Goal: Transaction & Acquisition: Purchase product/service

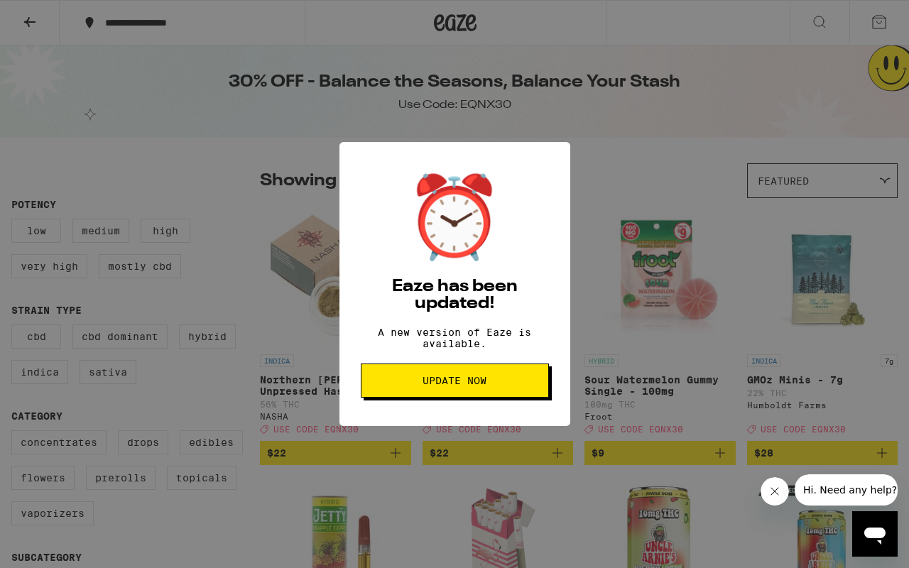
click at [448, 386] on span "Update Now" at bounding box center [454, 381] width 64 height 10
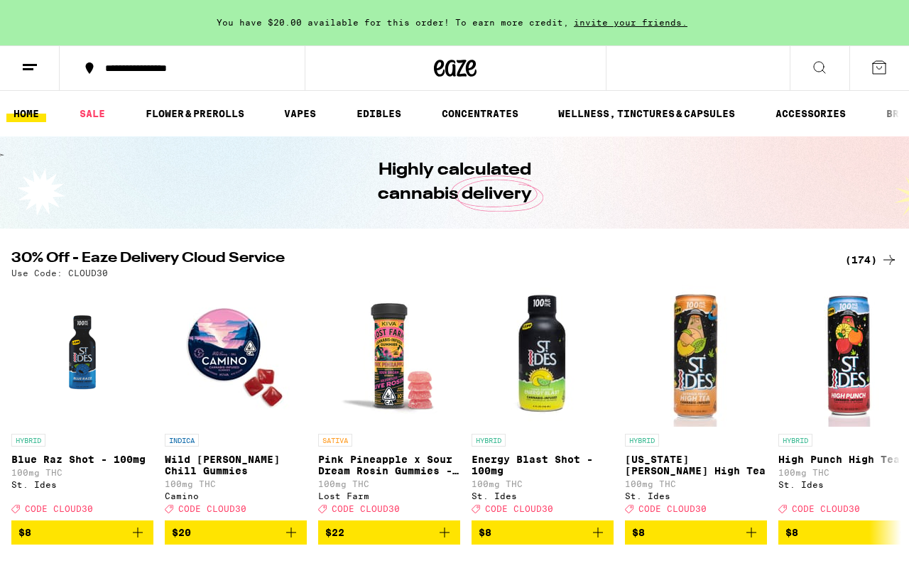
click at [864, 266] on div "(174)" at bounding box center [871, 259] width 53 height 17
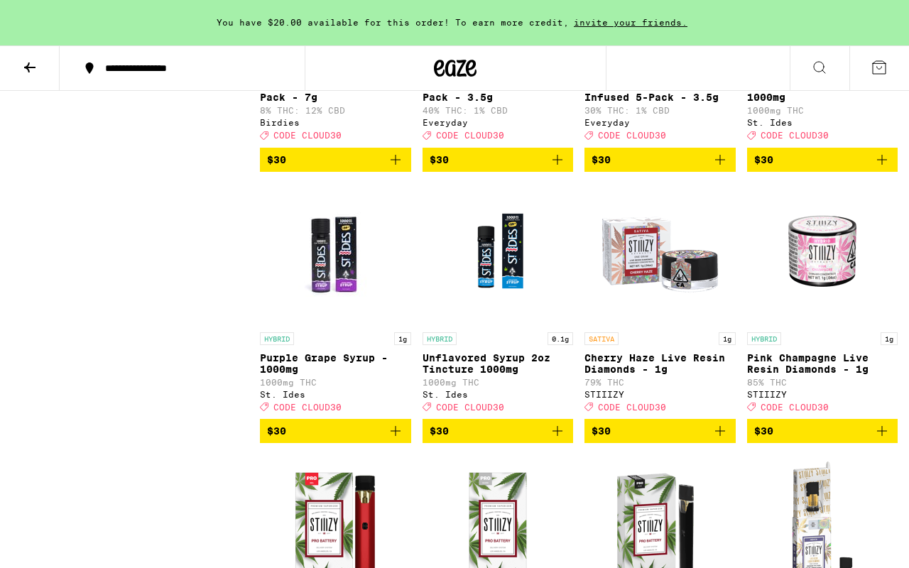
scroll to position [6855, 0]
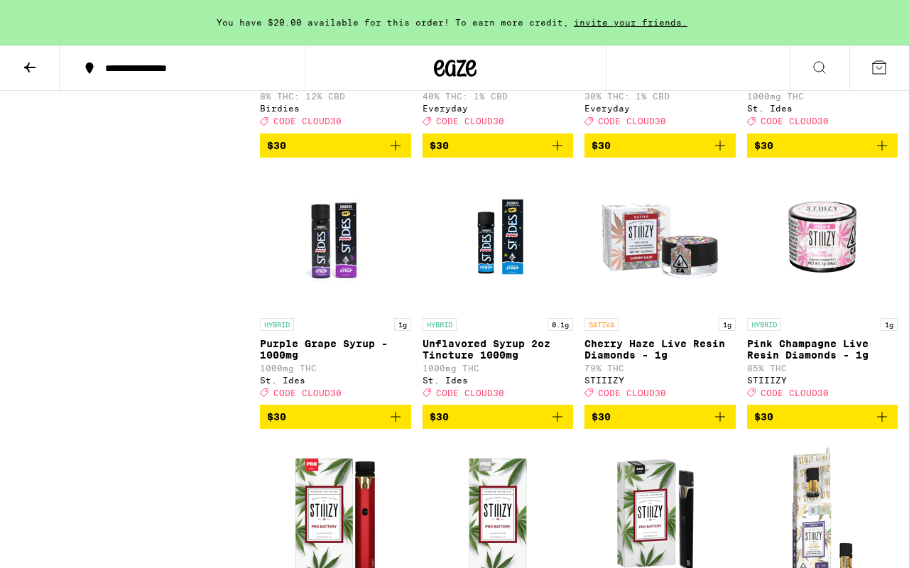
click at [720, 154] on icon "Add to bag" at bounding box center [719, 145] width 17 height 17
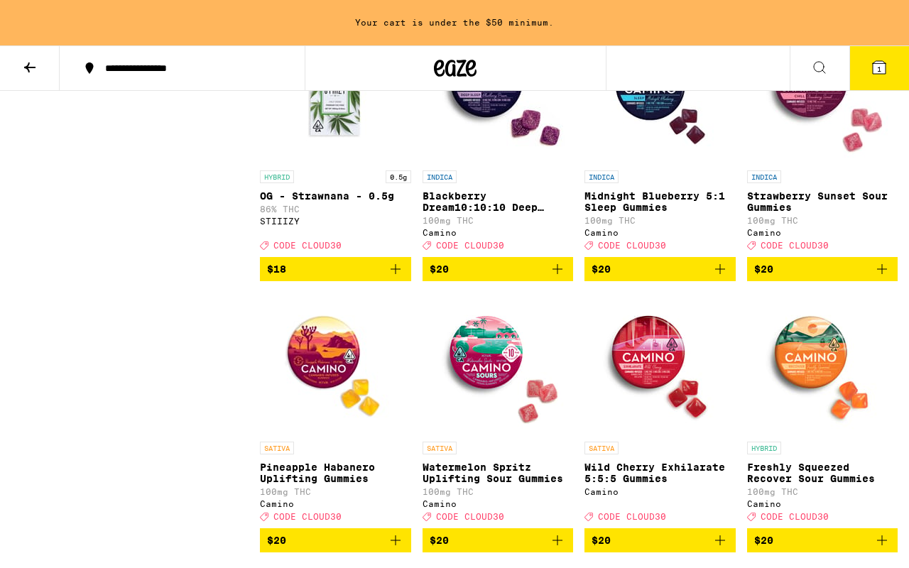
scroll to position [2131, 0]
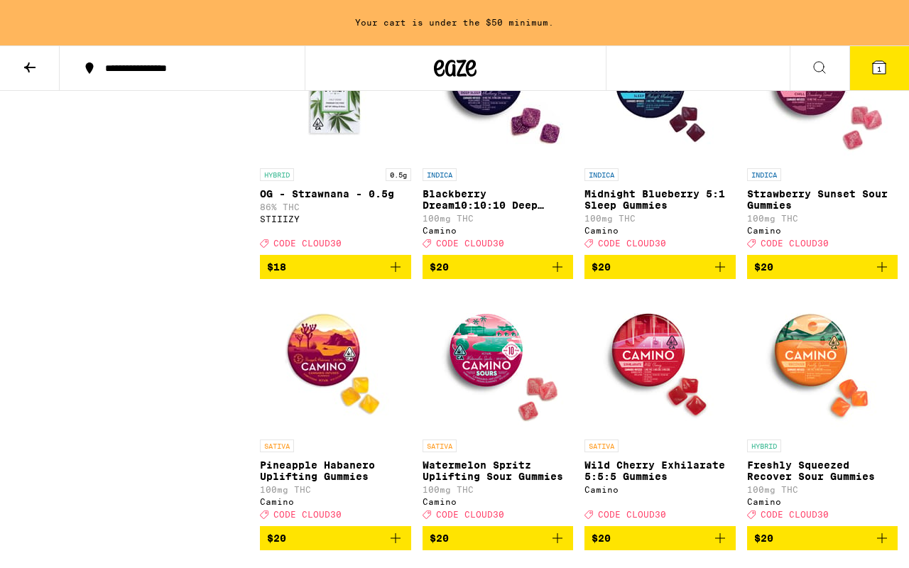
click at [816, 391] on img "Open page for Freshly Squeezed Recover Sour Gummies from Camino" at bounding box center [822, 361] width 142 height 142
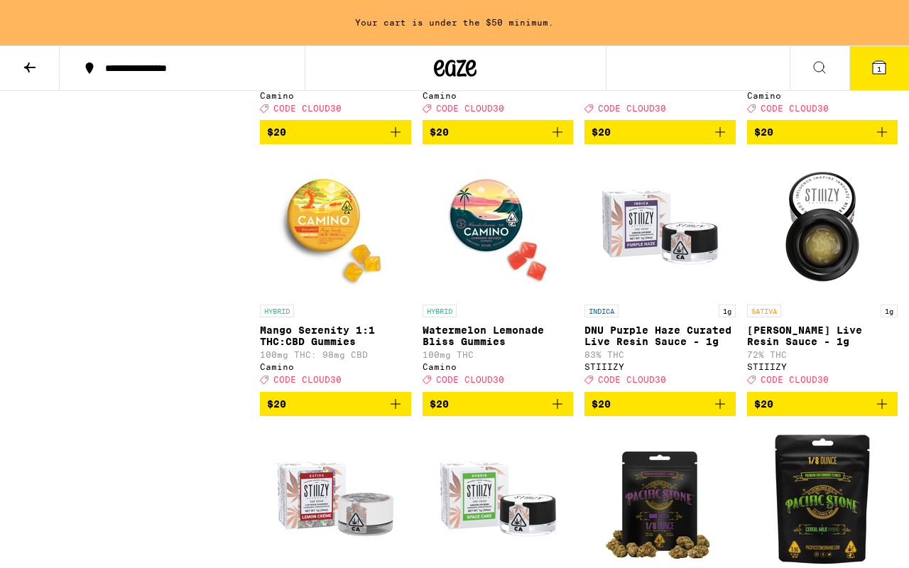
scroll to position [2541, 0]
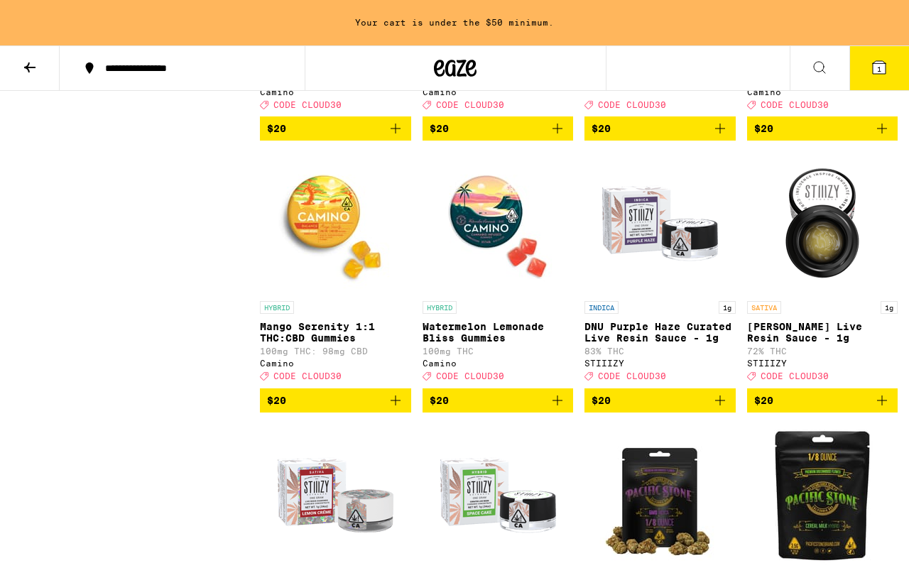
click at [488, 280] on img "Open page for Watermelon Lemonade Bliss Gummies from Camino" at bounding box center [498, 223] width 142 height 142
click at [345, 292] on img "Open page for Mango Serenity 1:1 THC:CBD Gummies from Camino" at bounding box center [335, 223] width 142 height 142
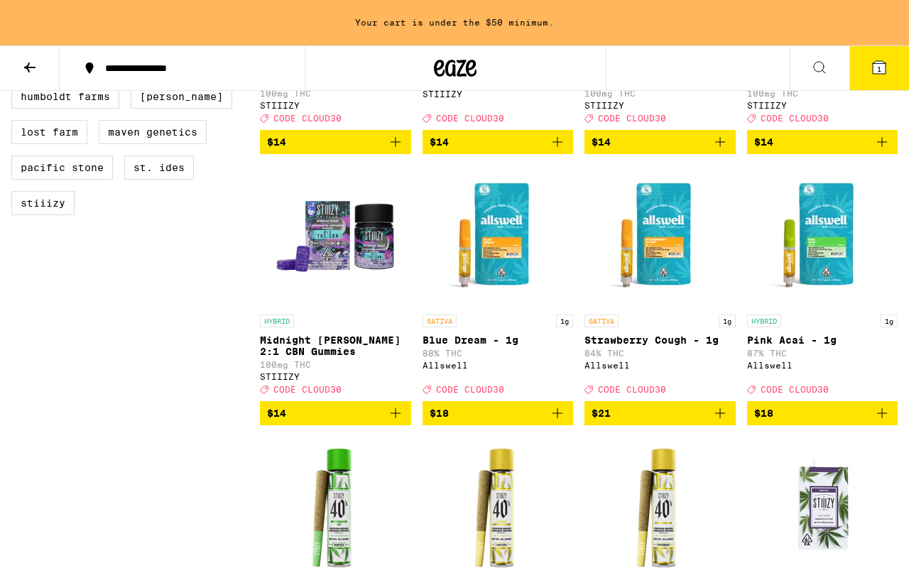
scroll to position [1174, 0]
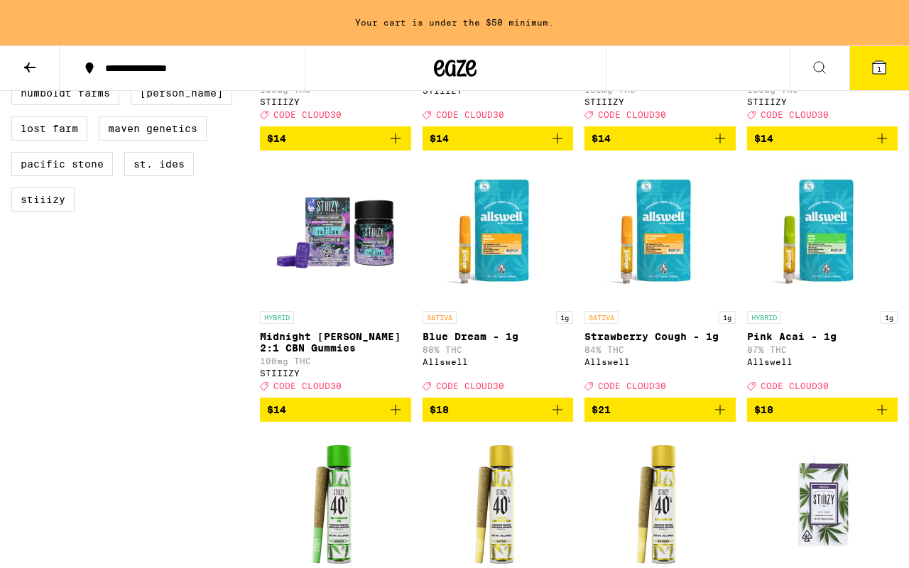
click at [355, 280] on img "Open page for Midnight Berry 2:1 CBN Gummies from STIIIZY" at bounding box center [335, 233] width 142 height 142
click at [295, 354] on p "Midnight [PERSON_NAME] 2:1 CBN Gummies" at bounding box center [335, 342] width 151 height 23
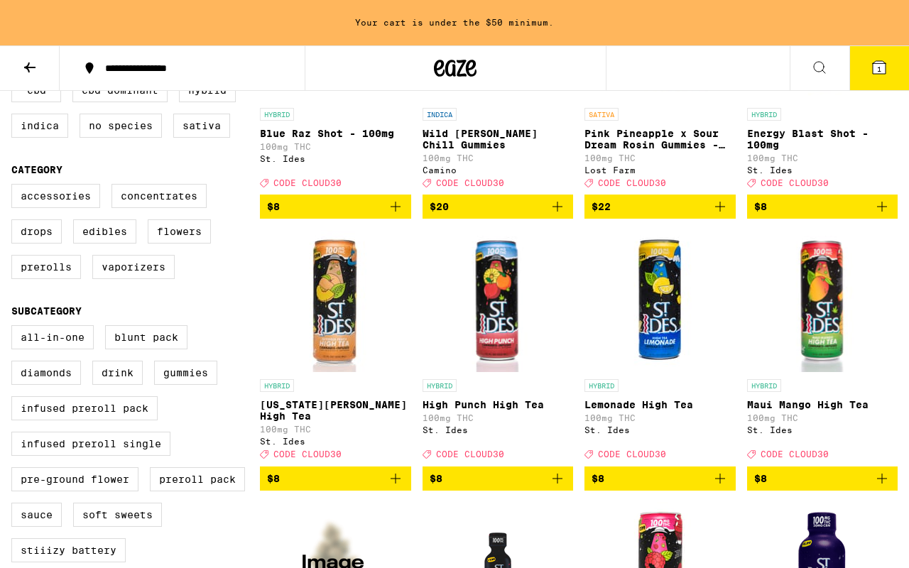
scroll to position [301, 0]
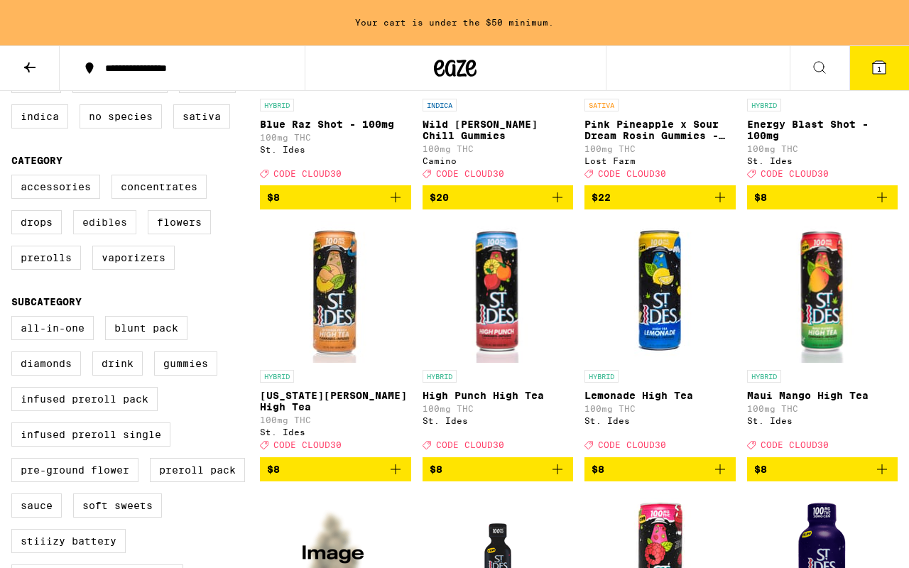
click at [126, 234] on label "Edibles" at bounding box center [104, 222] width 63 height 24
click at [15, 177] on input "Edibles" at bounding box center [14, 177] width 1 height 1
checkbox input "true"
click at [65, 270] on label "Prerolls" at bounding box center [46, 258] width 70 height 24
click at [15, 177] on input "Prerolls" at bounding box center [14, 177] width 1 height 1
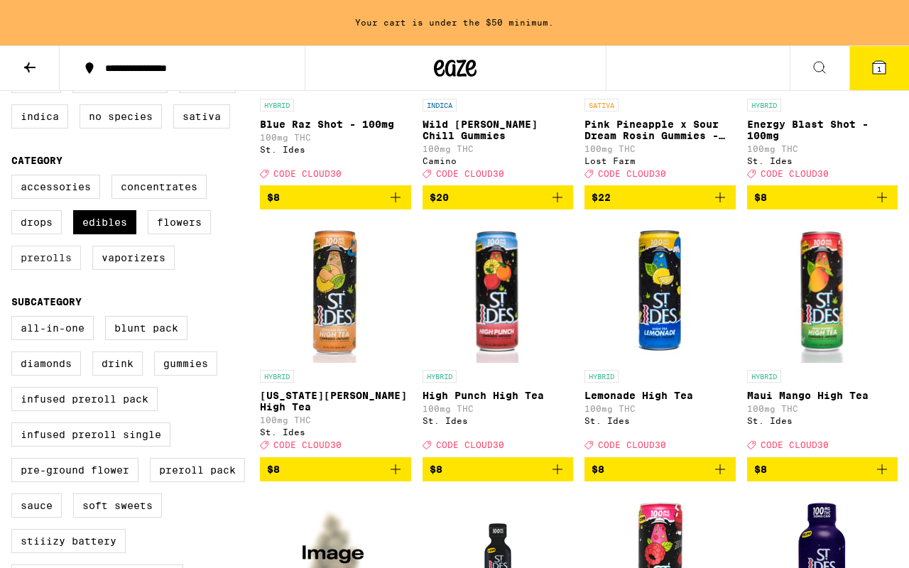
checkbox input "true"
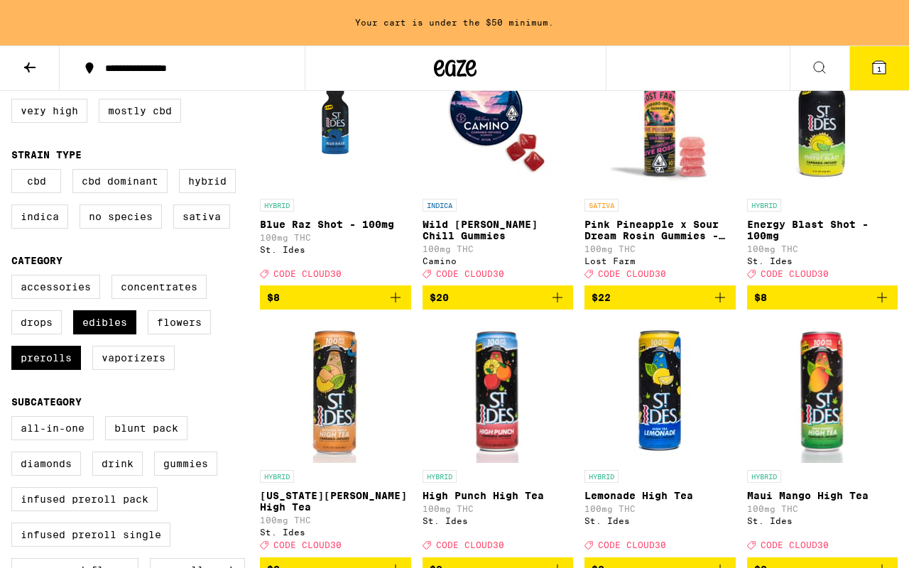
scroll to position [180, 0]
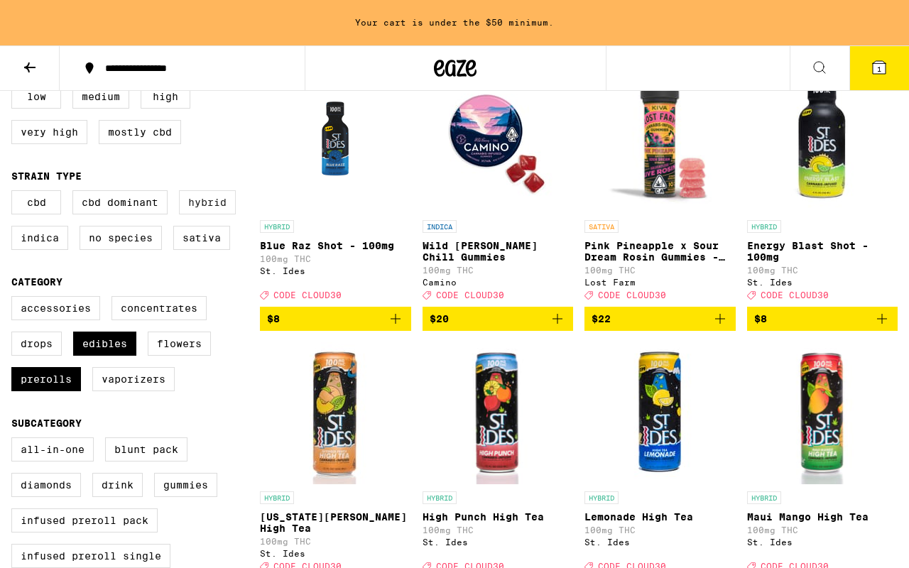
click at [201, 205] on label "Hybrid" at bounding box center [207, 202] width 57 height 24
click at [15, 193] on input "Hybrid" at bounding box center [14, 192] width 1 height 1
checkbox input "true"
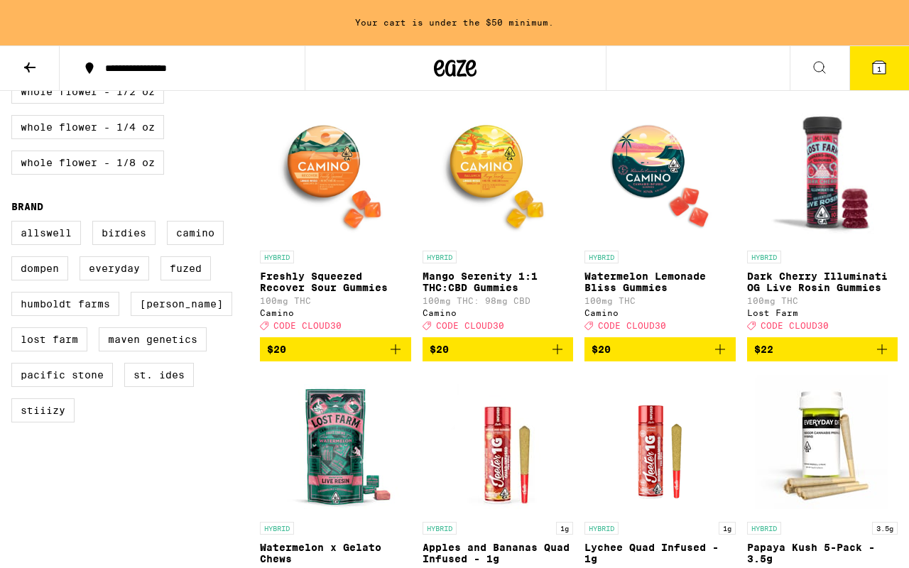
scroll to position [968, 0]
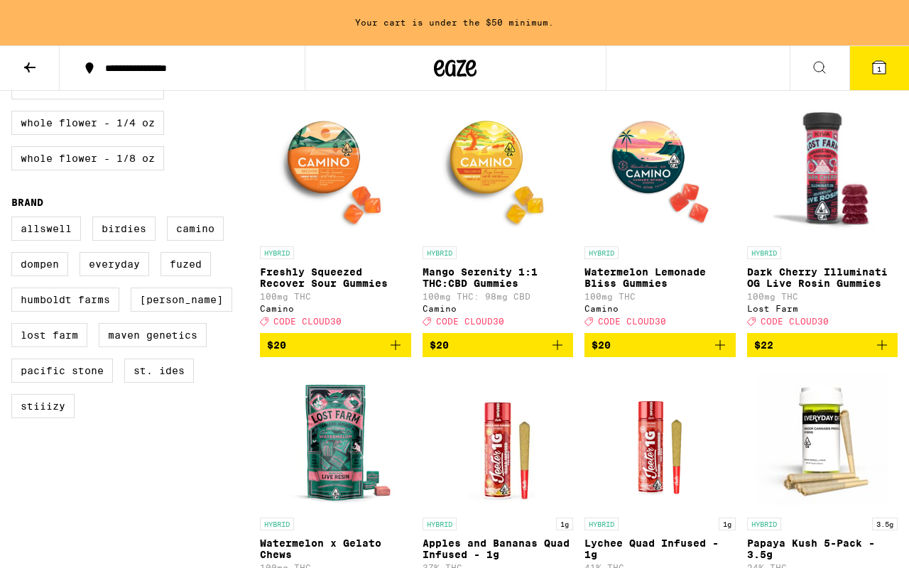
click at [812, 195] on img "Open page for Dark Cherry Illuminati OG Live Rosin Gummies from Lost Farm" at bounding box center [822, 168] width 151 height 142
click at [845, 185] on img "Open page for Dark Cherry Illuminati OG Live Rosin Gummies from Lost Farm" at bounding box center [822, 168] width 151 height 142
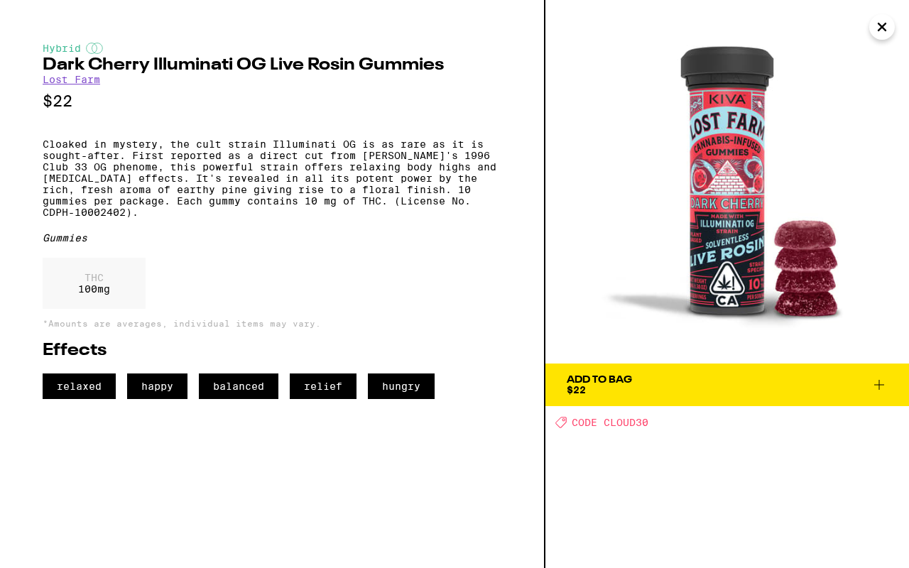
click at [606, 378] on div "Add To Bag" at bounding box center [599, 380] width 65 height 10
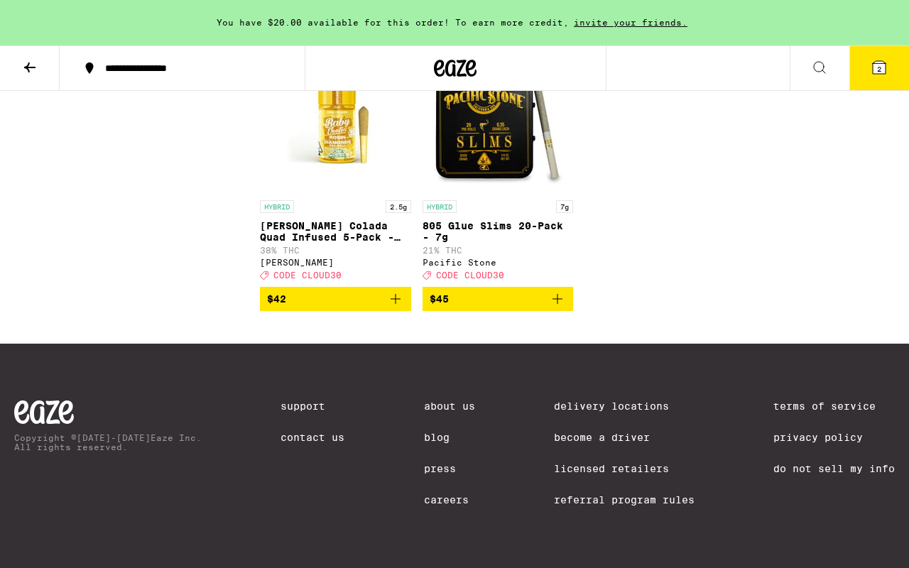
scroll to position [2399, 0]
click at [870, 65] on icon at bounding box center [878, 67] width 17 height 17
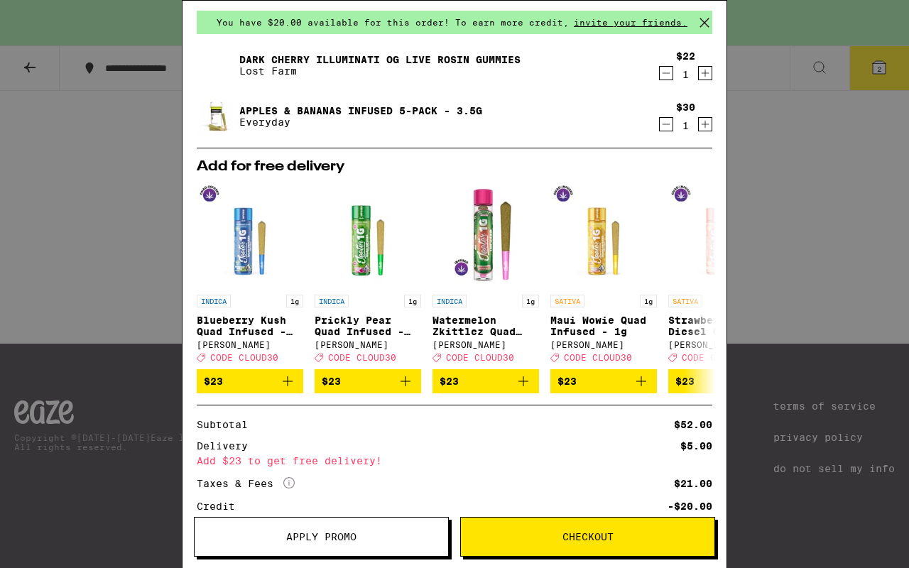
scroll to position [71, 0]
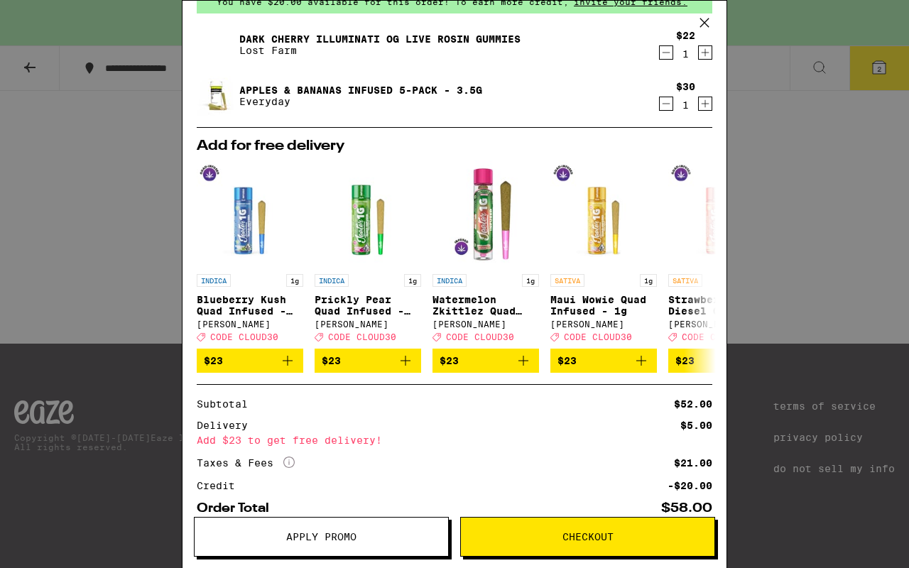
click at [789, 190] on div "Your Cart You have $20.00 available for this order! To earn more credit, invite…" at bounding box center [454, 284] width 909 height 568
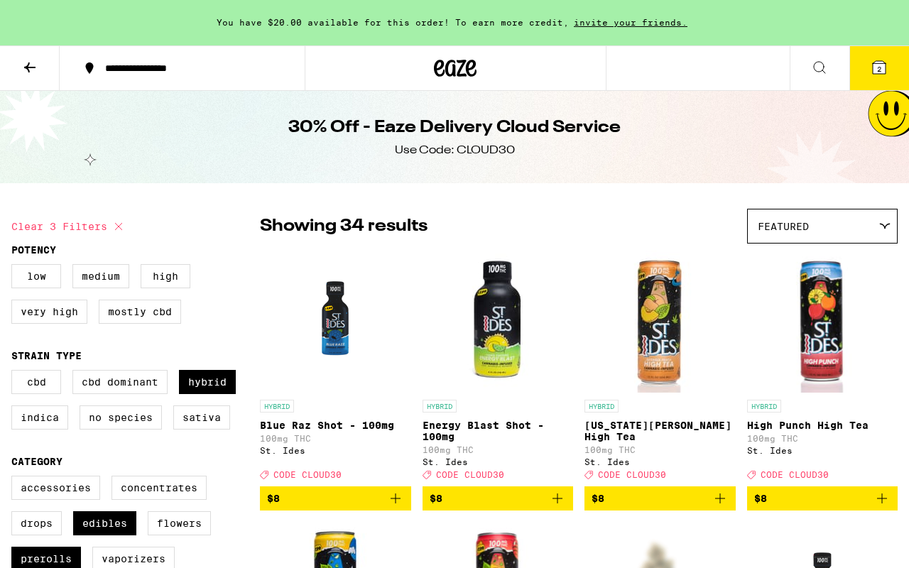
click at [880, 79] on button "2" at bounding box center [879, 68] width 60 height 44
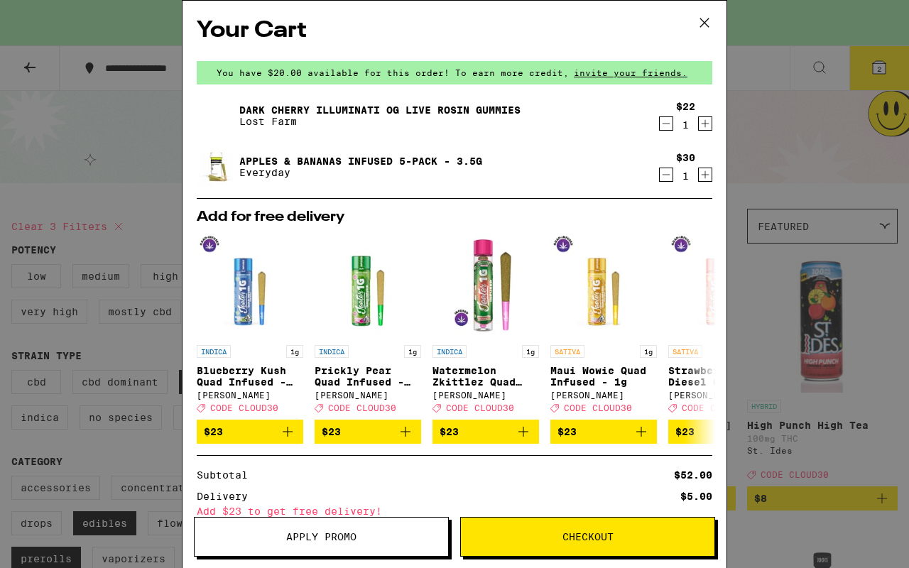
click at [325, 535] on span "Apply Promo" at bounding box center [321, 537] width 70 height 10
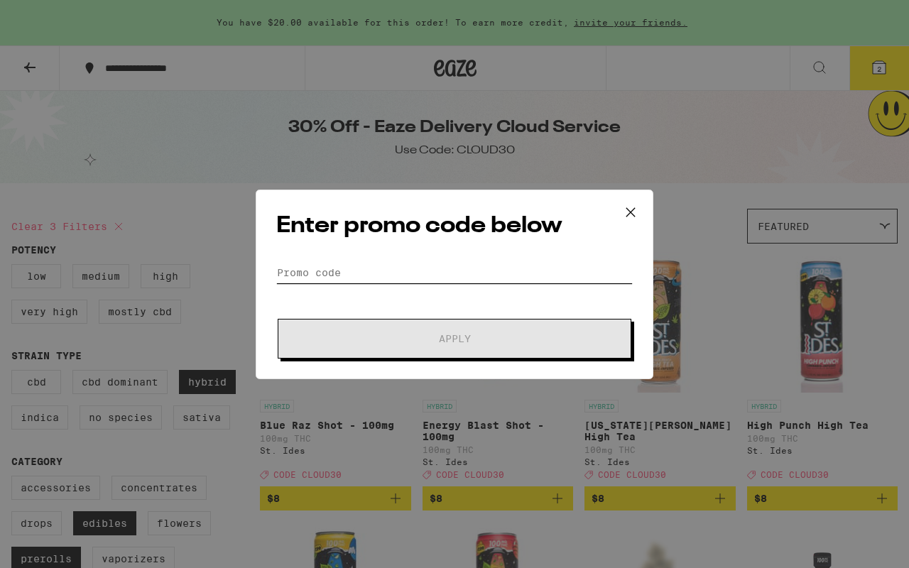
click at [405, 279] on input "Promo Code" at bounding box center [454, 272] width 356 height 21
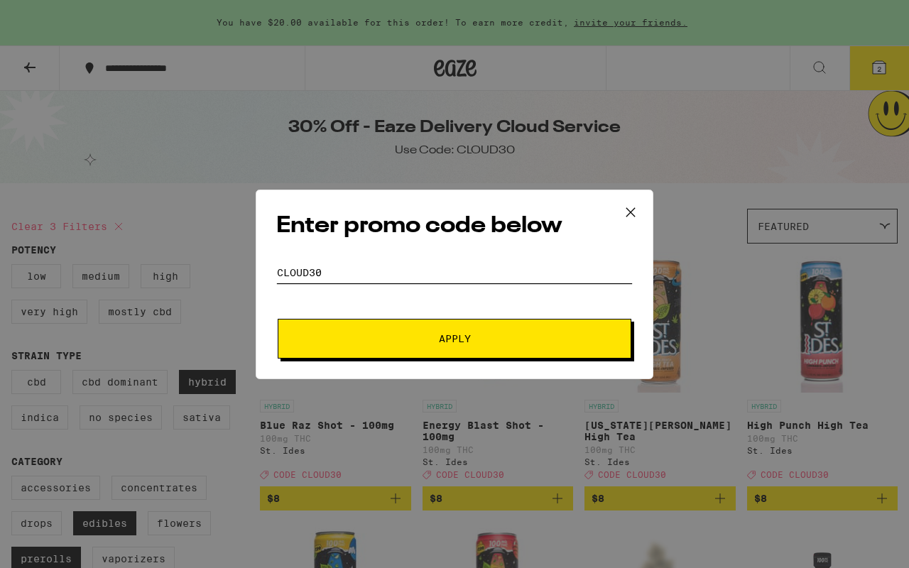
type input "CLOUD30"
click at [460, 334] on span "Apply" at bounding box center [455, 339] width 32 height 10
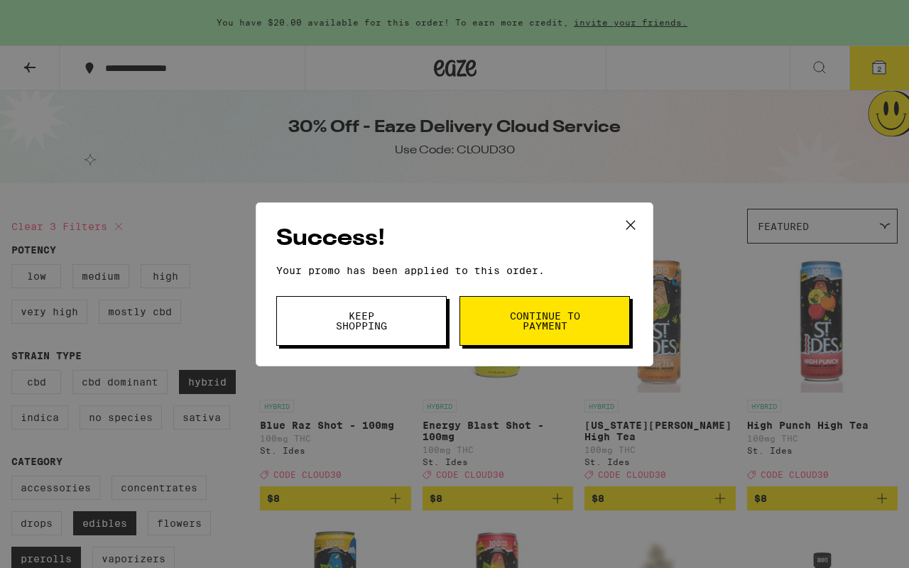
click at [501, 317] on button "Continue to payment" at bounding box center [544, 321] width 170 height 50
click at [391, 319] on span "Keep Shopping" at bounding box center [361, 321] width 72 height 20
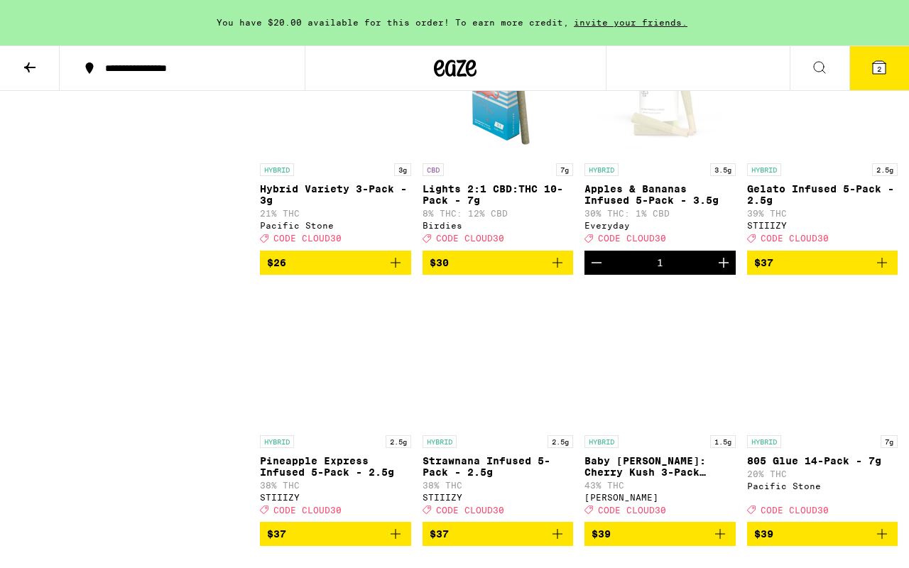
scroll to position [1595, 0]
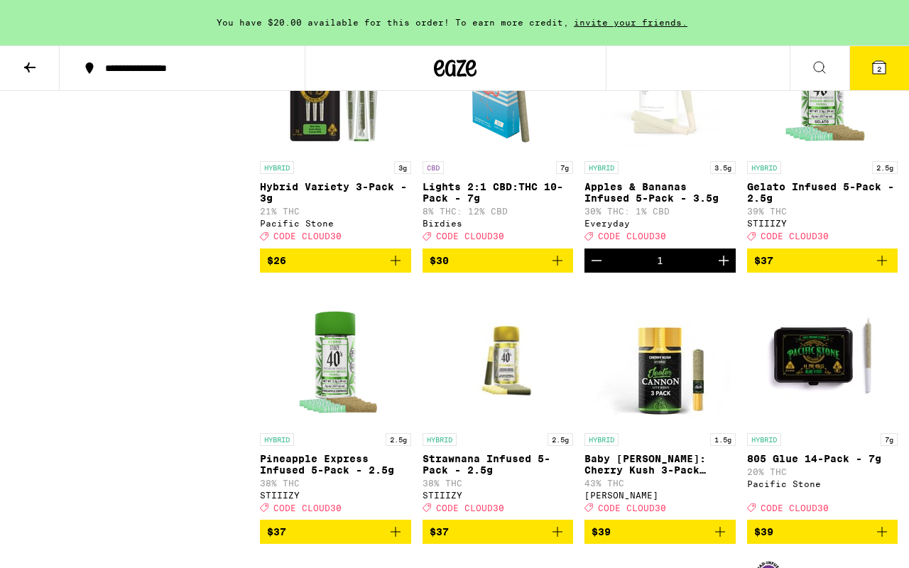
click at [725, 269] on icon "Increment" at bounding box center [723, 260] width 17 height 17
click at [870, 84] on button "3" at bounding box center [879, 68] width 60 height 44
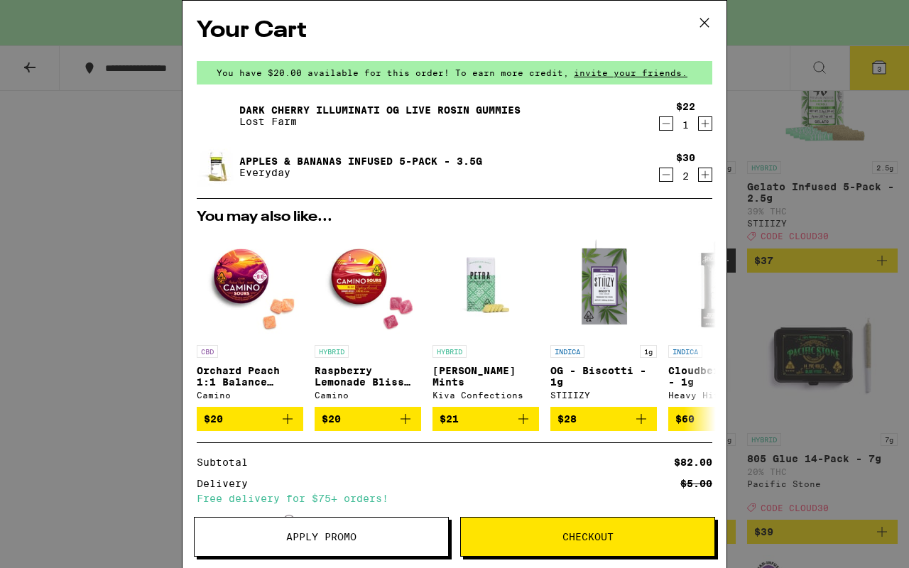
click at [529, 530] on button "Checkout" at bounding box center [587, 537] width 255 height 40
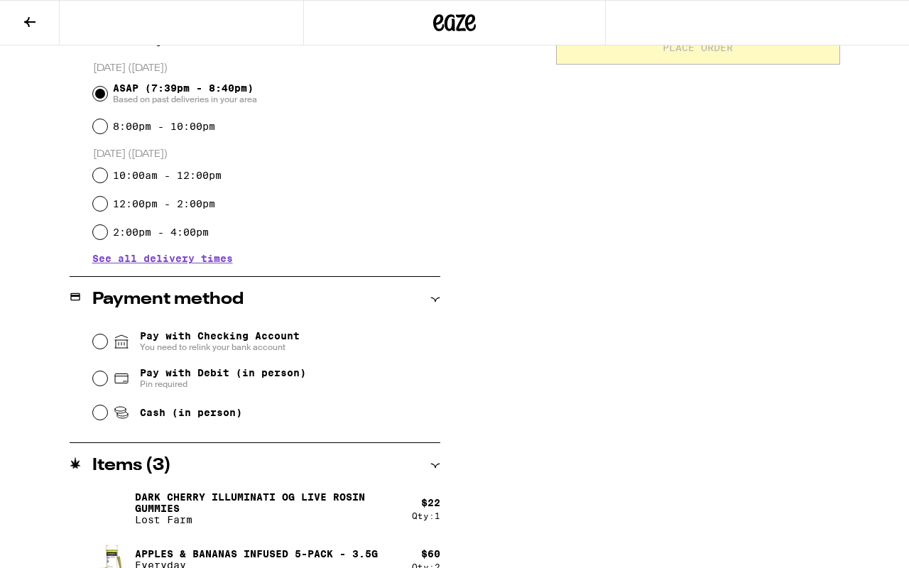
scroll to position [405, 0]
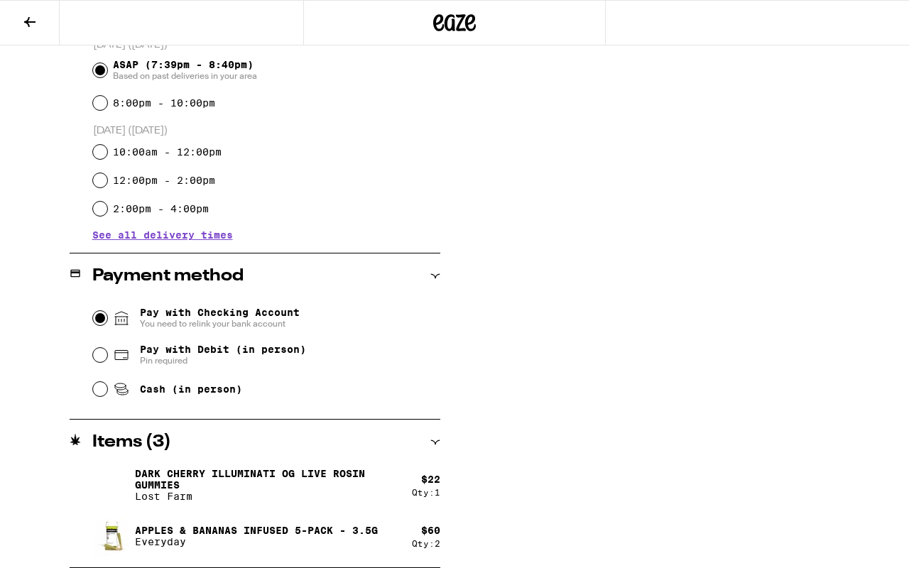
click at [97, 321] on input "Pay with Checking Account You need to relink your bank account" at bounding box center [100, 318] width 14 height 14
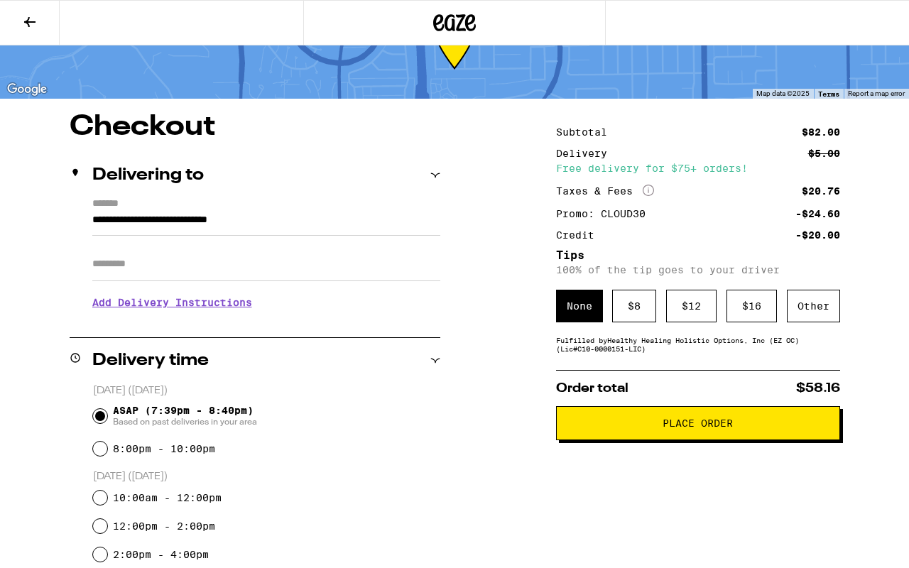
scroll to position [48, 0]
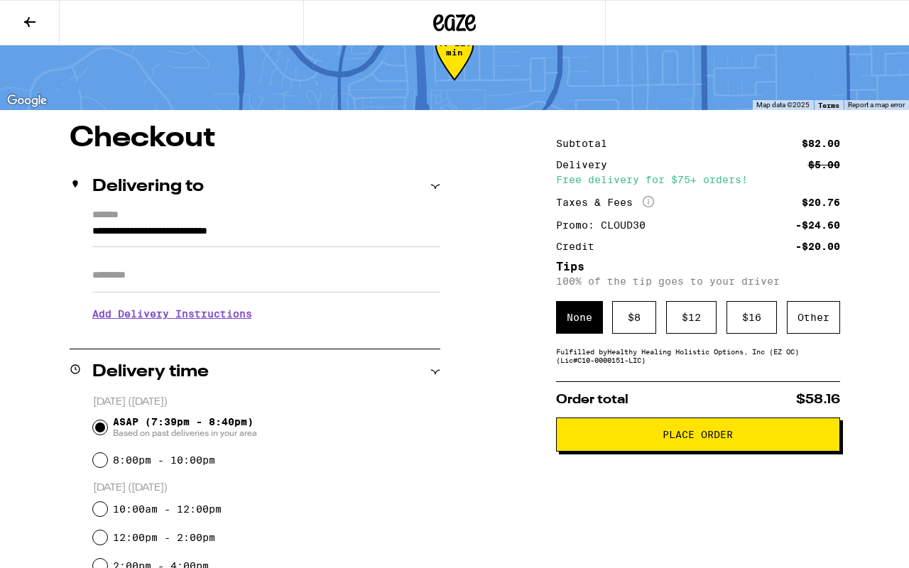
click at [647, 200] on icon "More Info" at bounding box center [648, 201] width 11 height 11
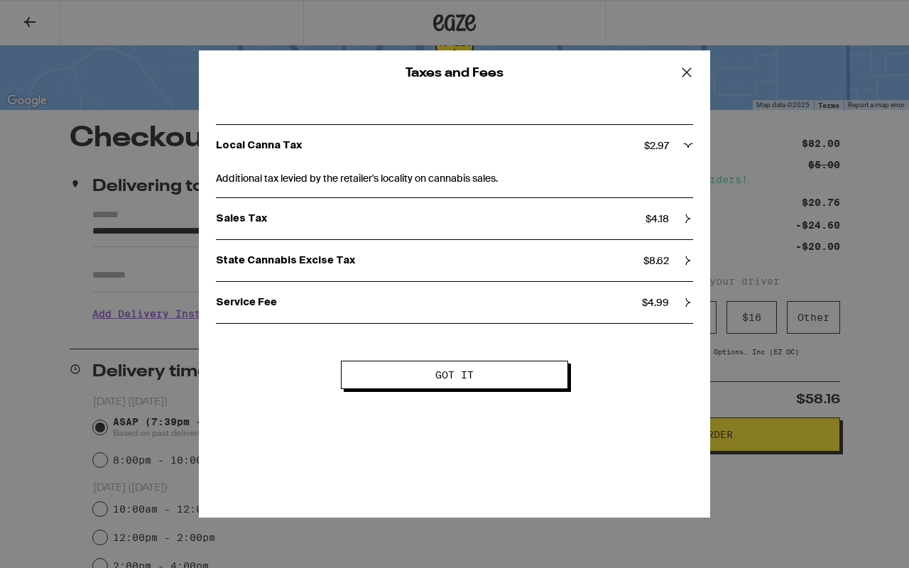
click at [675, 299] on div "Service Fee $ 4.99" at bounding box center [454, 302] width 477 height 13
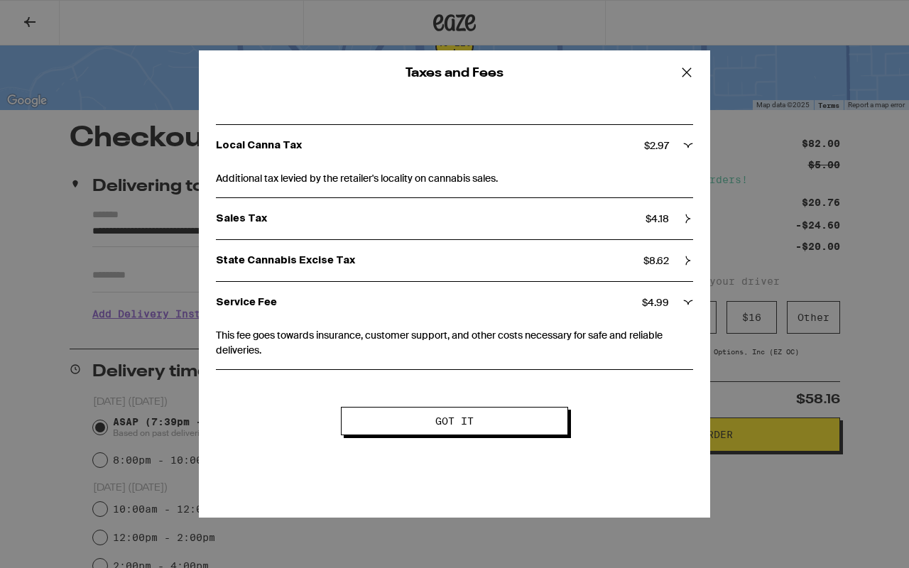
click at [521, 425] on button "Got it" at bounding box center [454, 421] width 227 height 28
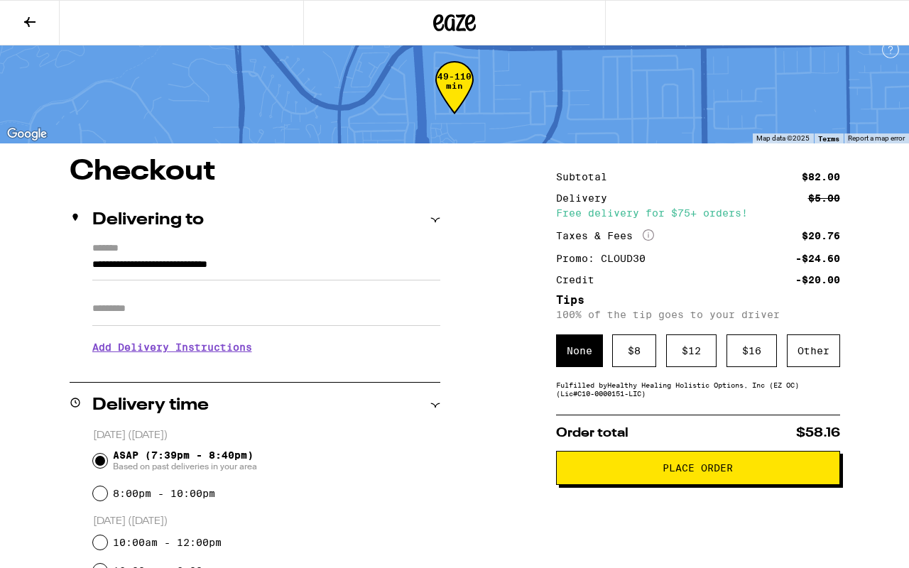
scroll to position [11, 0]
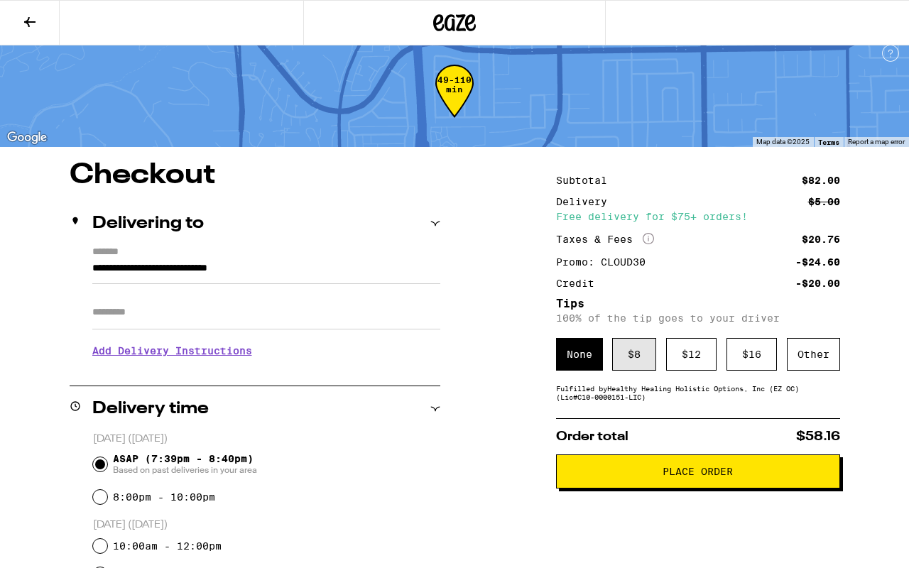
click at [618, 363] on div "$ 8" at bounding box center [634, 354] width 44 height 33
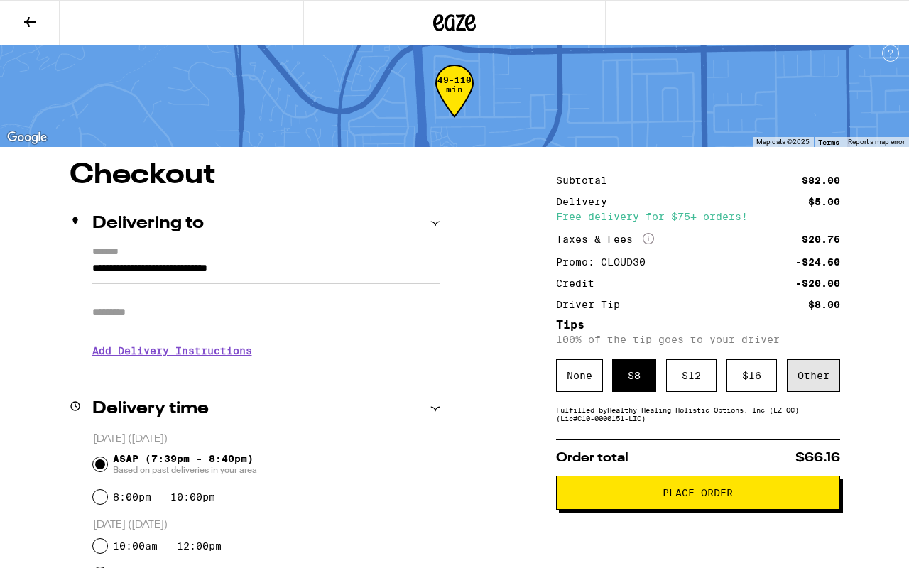
click at [800, 377] on div "Other" at bounding box center [813, 375] width 53 height 33
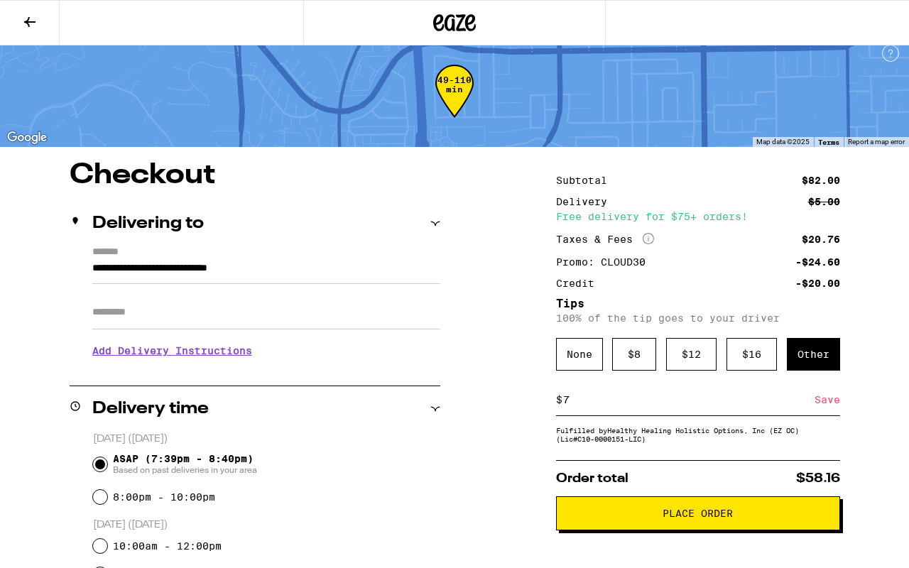
type input "7"
click at [825, 402] on div "Save" at bounding box center [827, 399] width 26 height 31
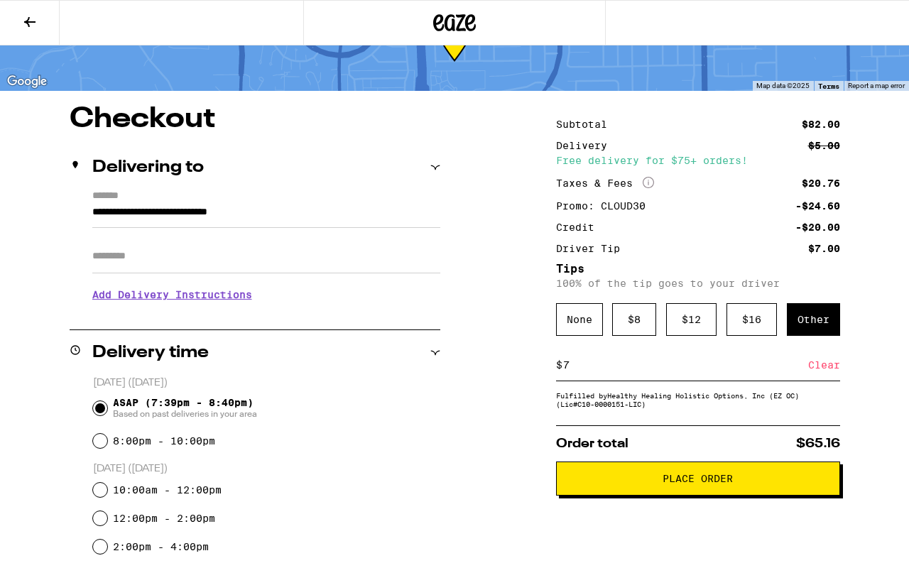
scroll to position [67, 0]
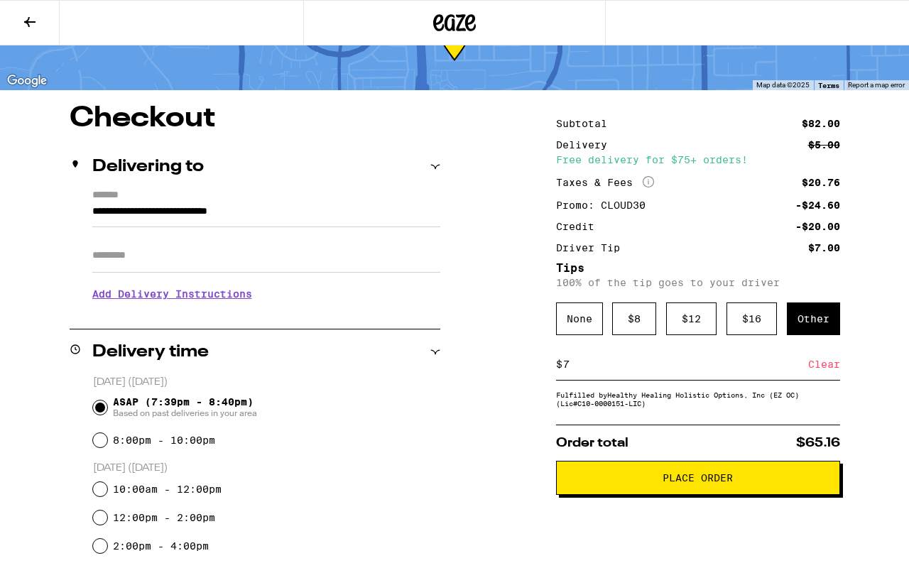
click at [709, 479] on span "Place Order" at bounding box center [697, 478] width 70 height 10
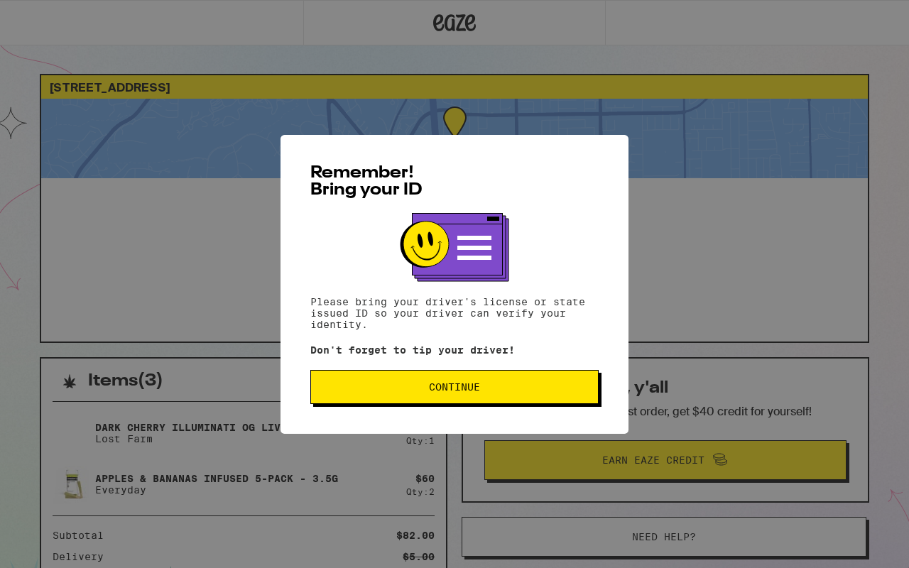
click at [505, 392] on span "Continue" at bounding box center [454, 387] width 264 height 10
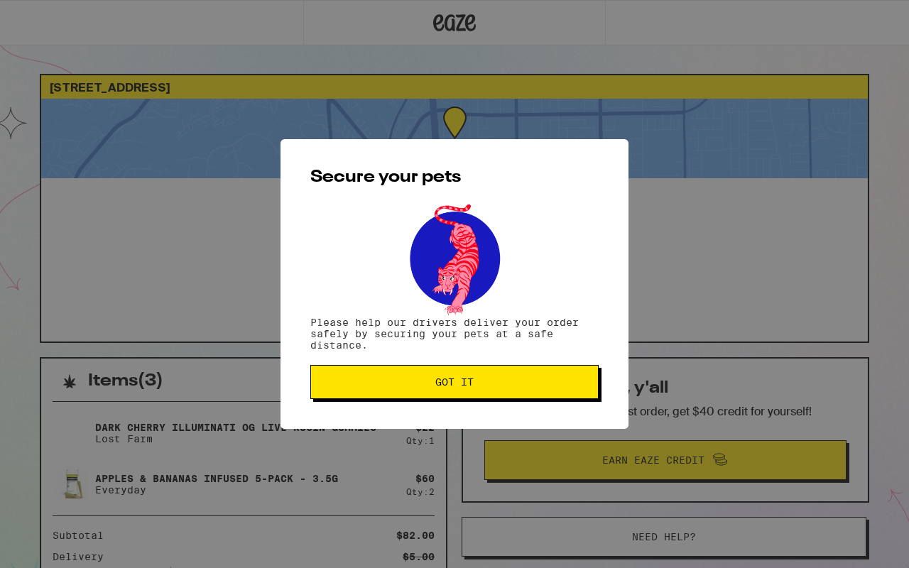
click at [505, 393] on button "Got it" at bounding box center [454, 382] width 288 height 34
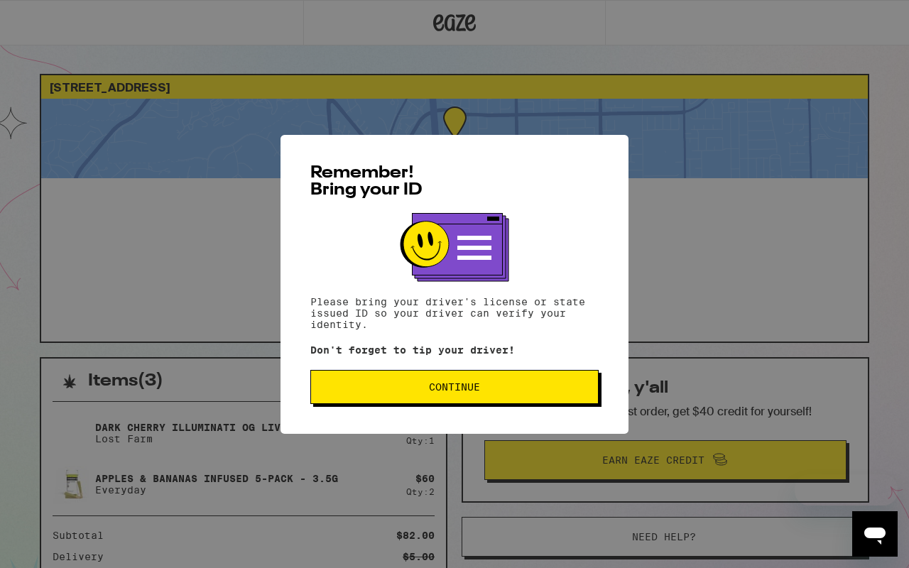
click at [440, 391] on span "Continue" at bounding box center [454, 387] width 51 height 10
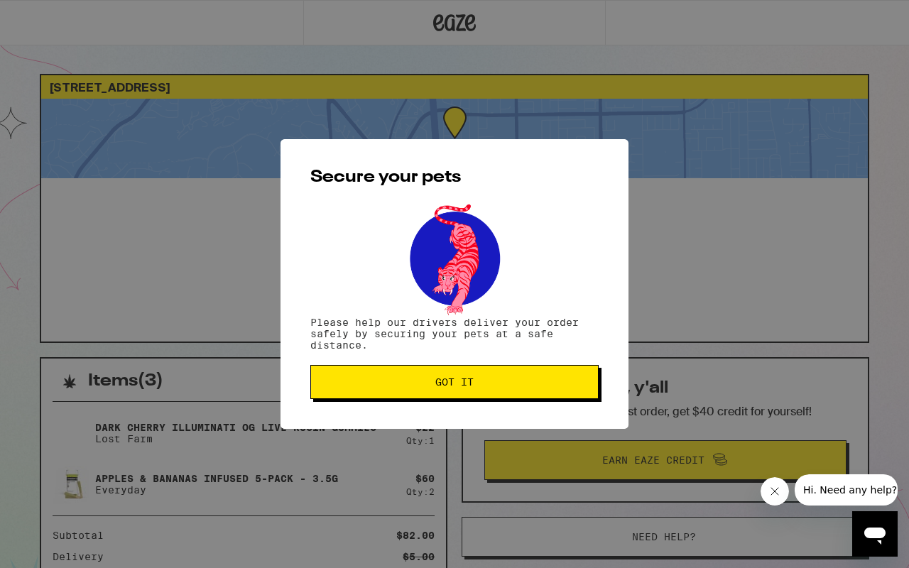
click at [440, 391] on button "Got it" at bounding box center [454, 382] width 288 height 34
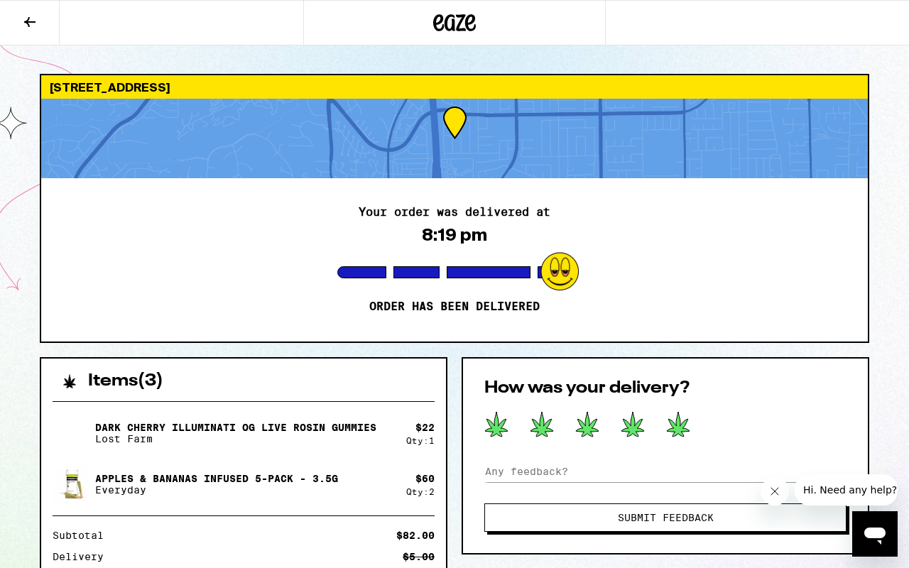
click at [676, 425] on icon at bounding box center [678, 424] width 23 height 25
click at [640, 517] on span "Submit Feedback" at bounding box center [666, 518] width 96 height 10
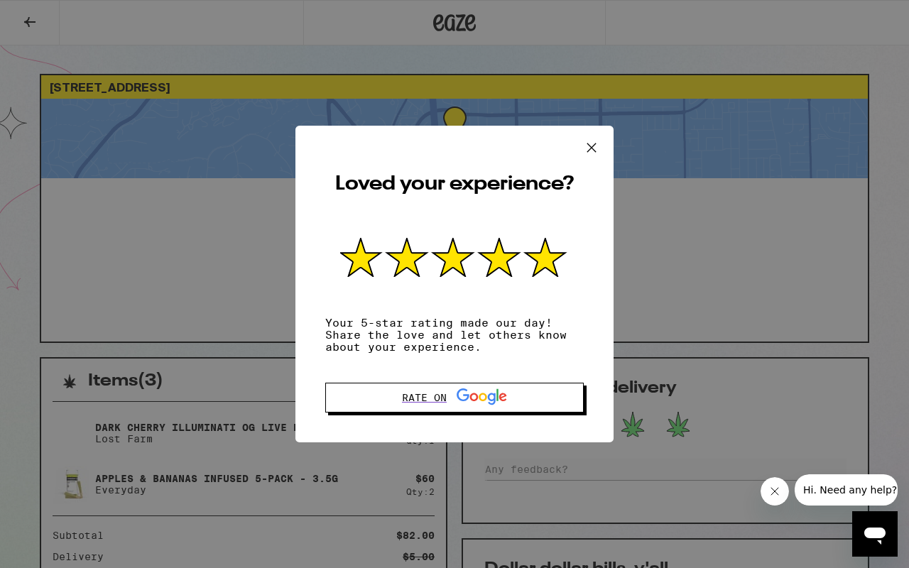
click at [593, 143] on icon at bounding box center [591, 147] width 21 height 21
